Goal: Browse casually

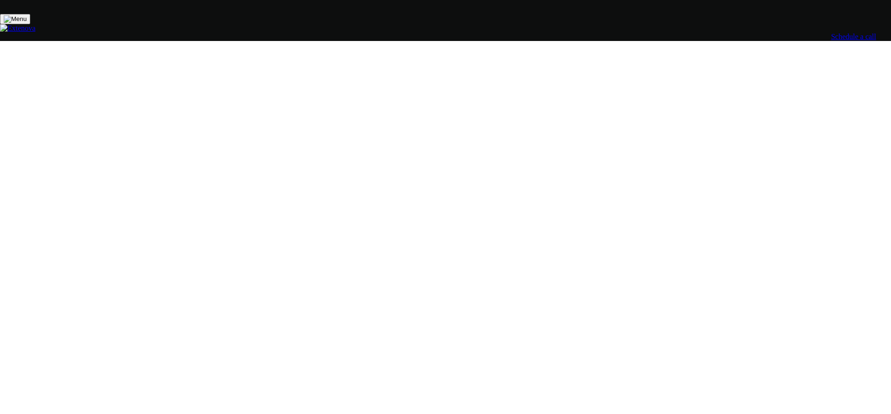
scroll to position [3044, 0]
